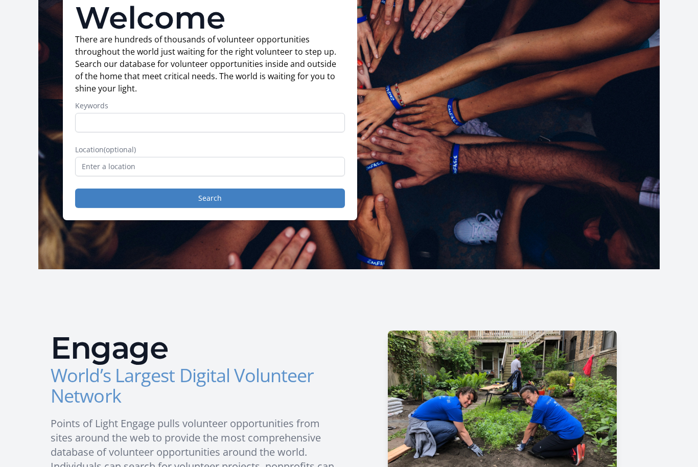
click at [297, 203] on button "Search" at bounding box center [210, 198] width 270 height 19
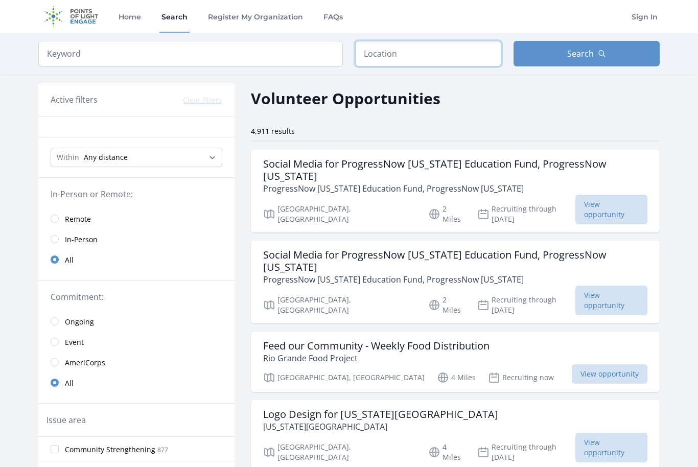
click at [475, 64] on input "text" at bounding box center [428, 54] width 146 height 26
type input "[GEOGRAPHIC_DATA], [GEOGRAPHIC_DATA], [GEOGRAPHIC_DATA]"
click at [614, 63] on button "Search" at bounding box center [586, 54] width 146 height 26
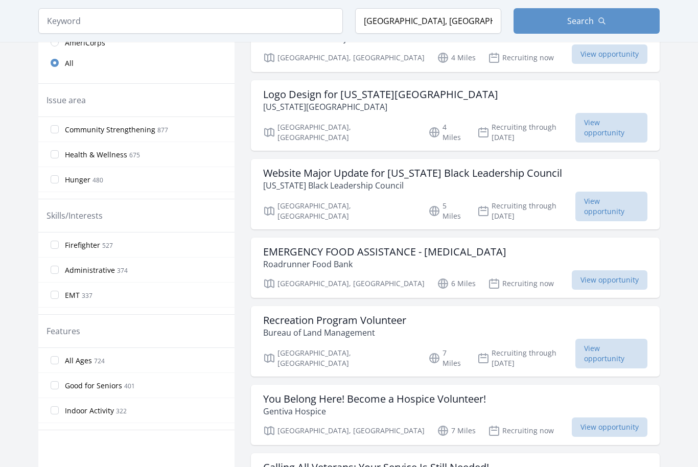
scroll to position [319, 0]
click at [63, 292] on label "EMT 337" at bounding box center [136, 295] width 196 height 20
click at [59, 292] on input "EMT 337" at bounding box center [55, 295] width 8 height 8
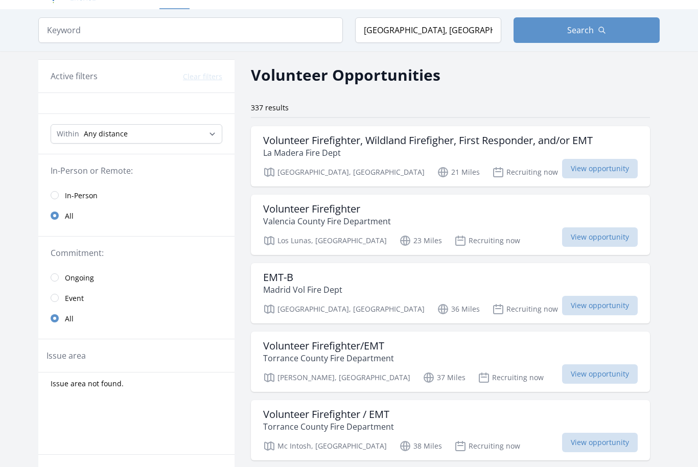
scroll to position [23, 0]
click at [503, 145] on h3 "Volunteer Firefighter, Wildland Firefigher, First Responder, and/or EMT" at bounding box center [427, 140] width 329 height 12
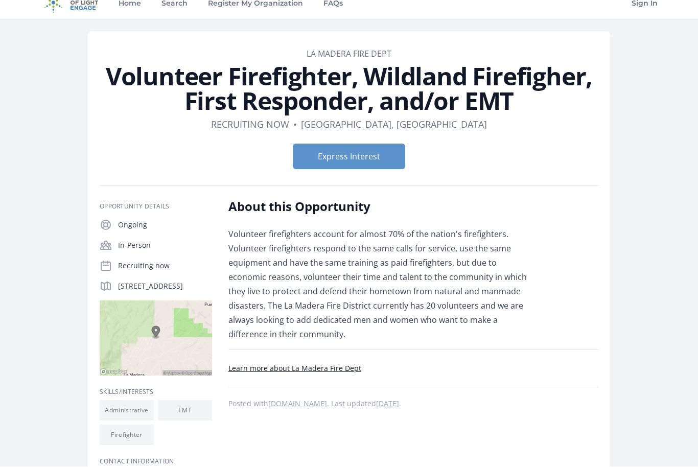
scroll to position [14, 0]
